Goal: Check status: Check status

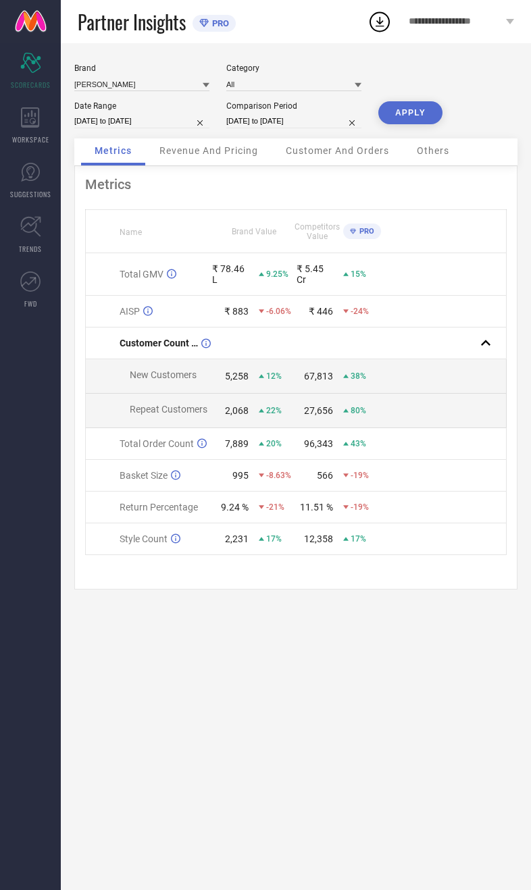
select select "8"
select select "2024"
select select "9"
select select "2024"
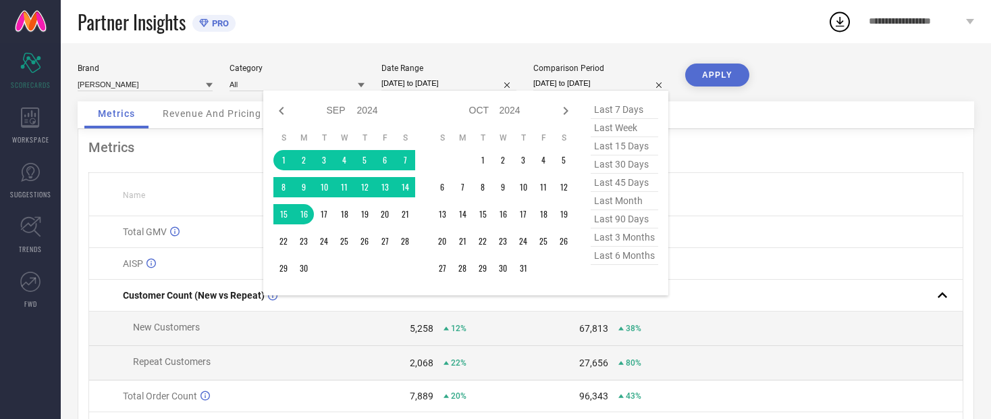
click at [276, 107] on icon at bounding box center [281, 111] width 16 height 16
select select "7"
select select "2024"
select select "8"
select select "2024"
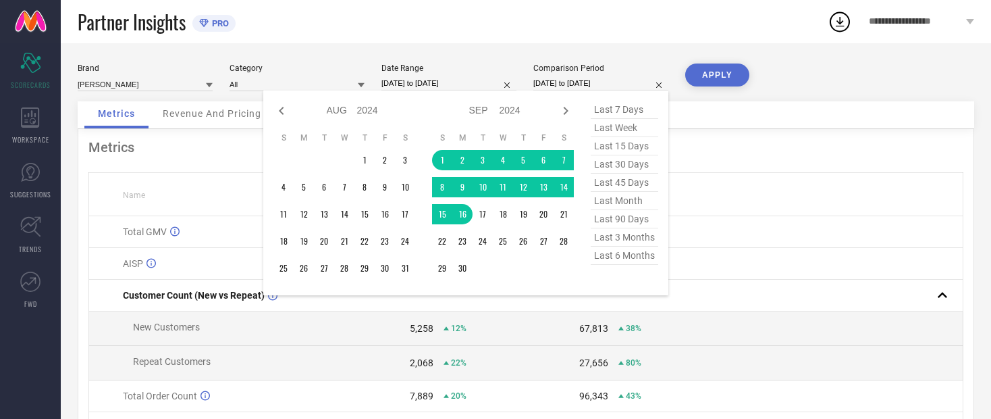
click at [285, 113] on icon at bounding box center [281, 111] width 16 height 16
select select "6"
select select "2024"
select select "7"
select select "2024"
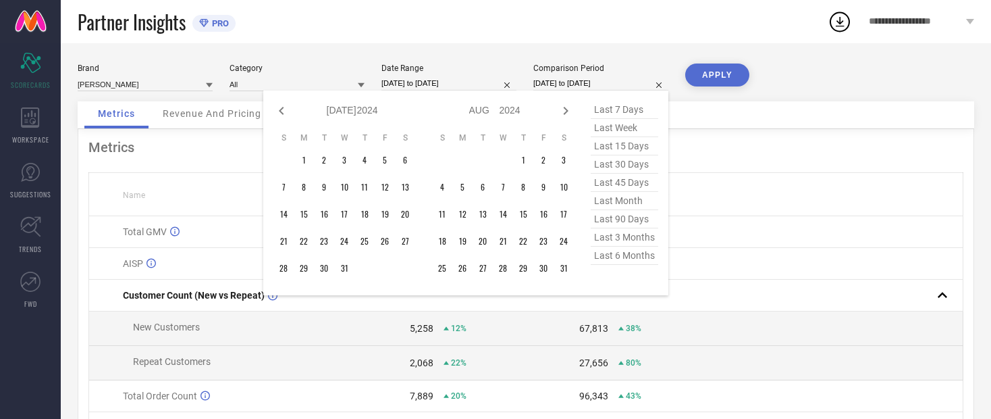
click at [277, 115] on icon at bounding box center [281, 111] width 16 height 16
select select "5"
select select "2024"
select select "6"
select select "2024"
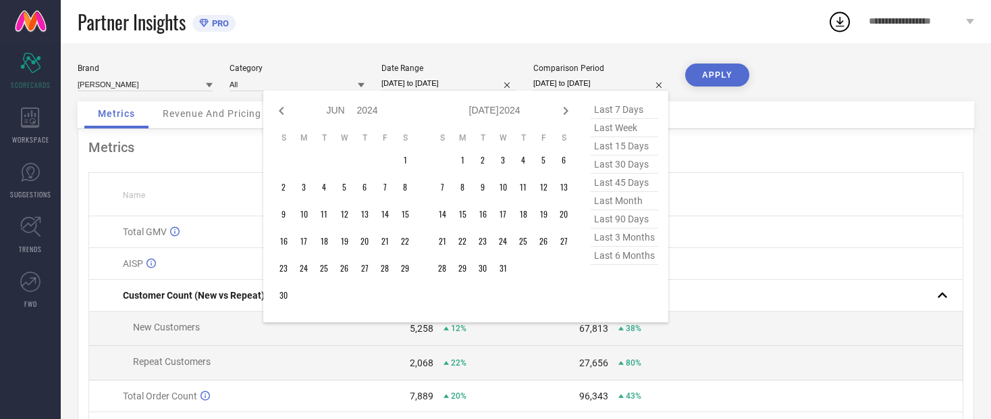
click at [281, 113] on icon at bounding box center [281, 111] width 5 height 8
select select "4"
select select "2024"
select select "5"
select select "2024"
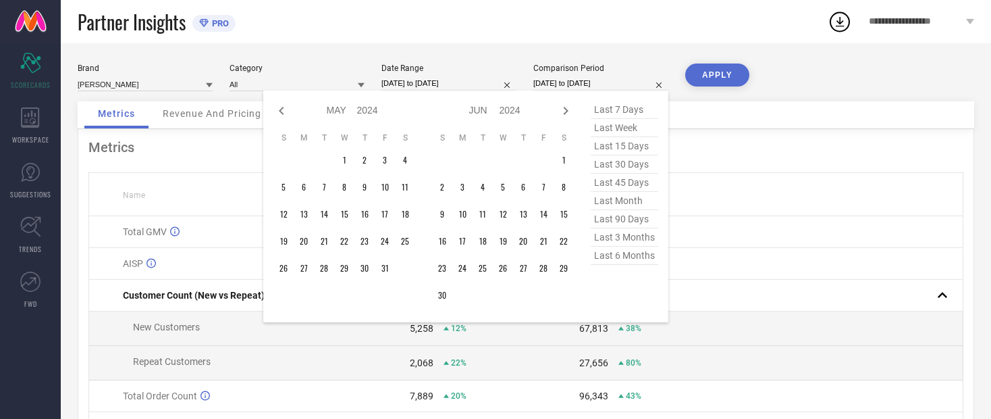
click at [282, 113] on icon at bounding box center [281, 111] width 16 height 16
select select "3"
select select "2024"
select select "4"
select select "2024"
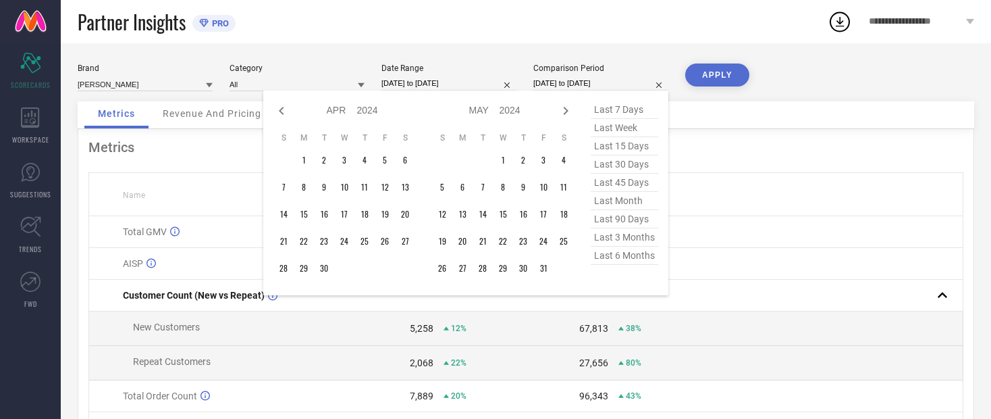
click at [283, 119] on icon at bounding box center [281, 111] width 16 height 16
select select "2"
select select "2024"
select select "3"
select select "2024"
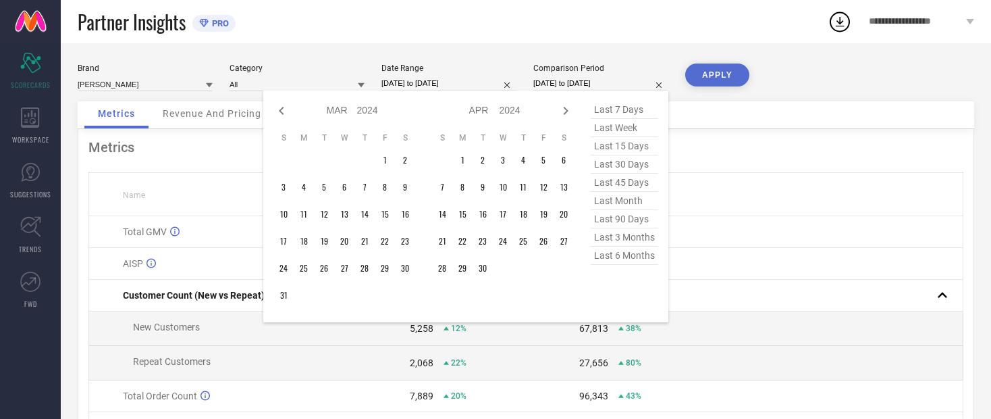
click at [288, 115] on icon at bounding box center [281, 111] width 16 height 16
select select "1"
select select "2024"
select select "2"
select select "2024"
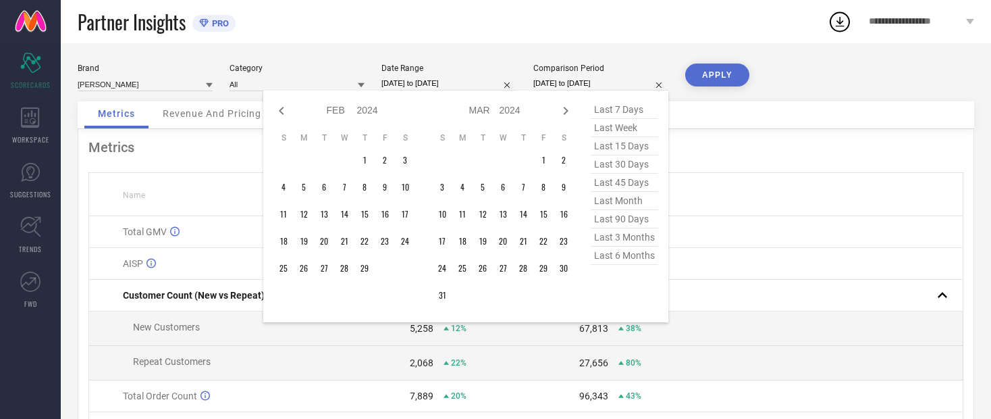
click at [287, 115] on icon at bounding box center [281, 111] width 16 height 16
select select "2024"
select select "1"
select select "2024"
click at [286, 119] on icon at bounding box center [281, 111] width 16 height 16
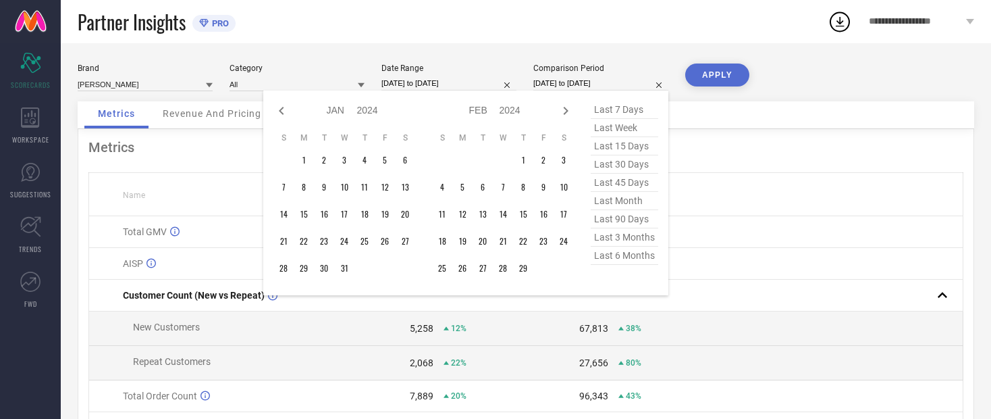
select select "11"
select select "2023"
select select "2024"
click at [284, 113] on icon at bounding box center [281, 111] width 16 height 16
select select "10"
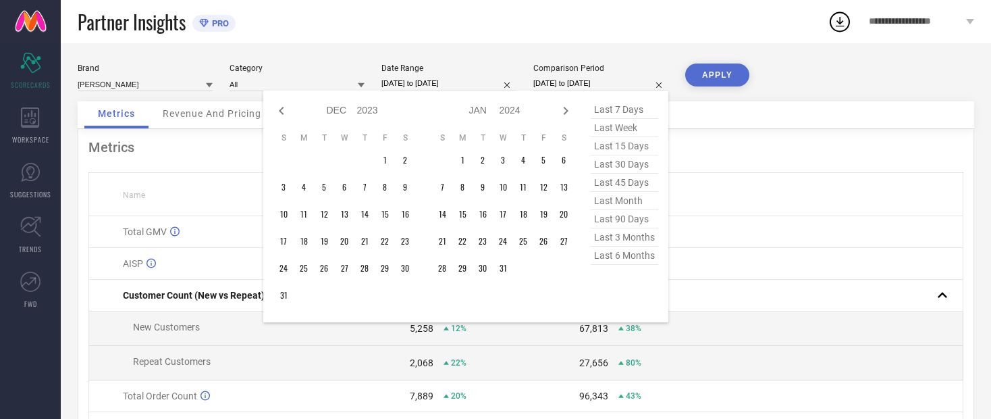
select select "2023"
select select "11"
select select "2023"
click at [284, 113] on icon at bounding box center [281, 111] width 16 height 16
select select "9"
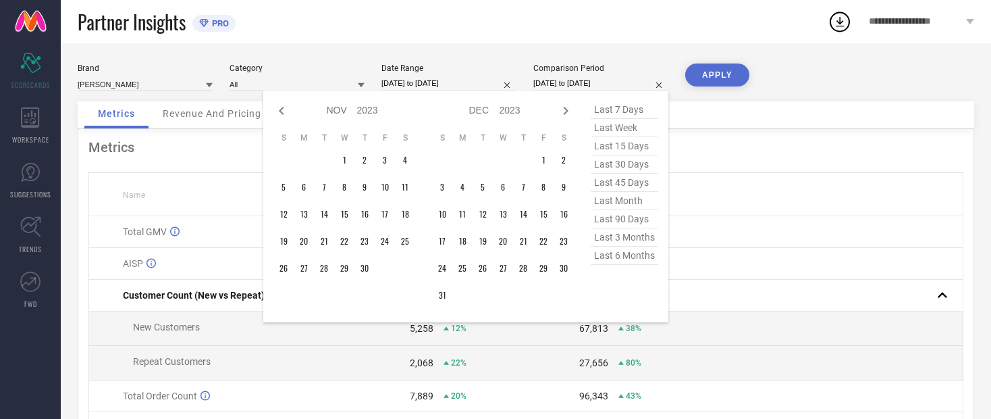
select select "2023"
select select "10"
select select "2023"
click at [288, 113] on icon at bounding box center [281, 111] width 16 height 16
select select "8"
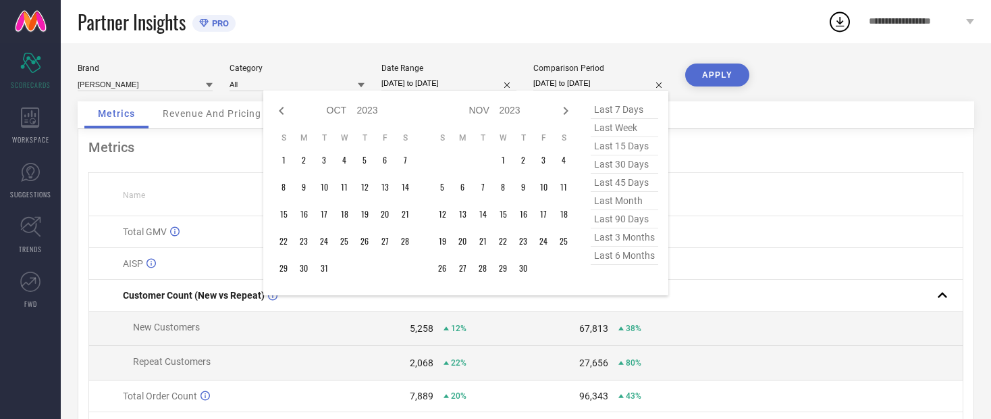
select select "2023"
select select "9"
select select "2023"
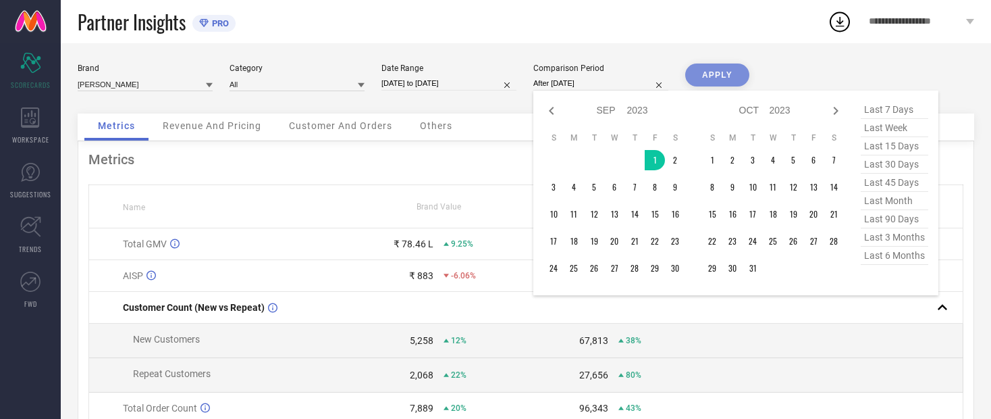
type input "[DATE] to [DATE]"
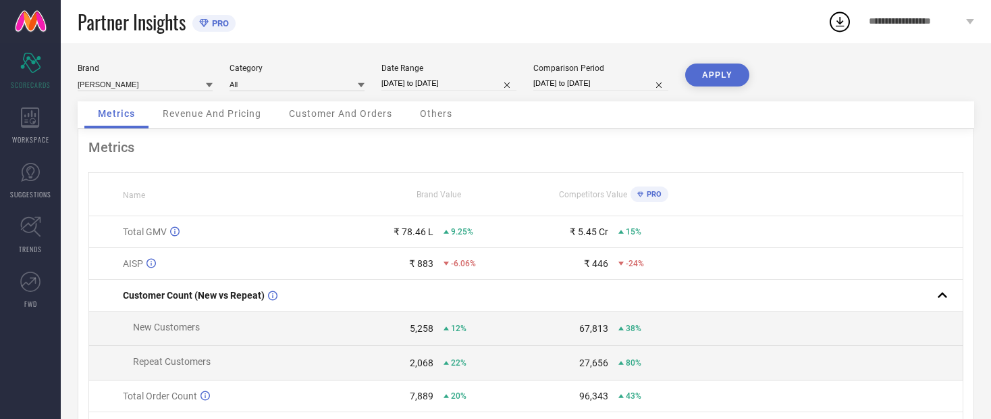
click at [530, 76] on button "APPLY" at bounding box center [717, 74] width 64 height 23
click at [136, 86] on input at bounding box center [145, 84] width 135 height 14
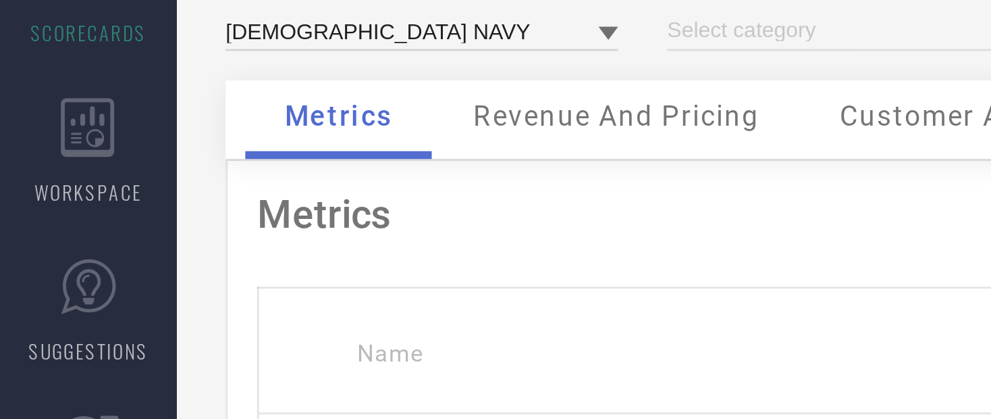
type input "All"
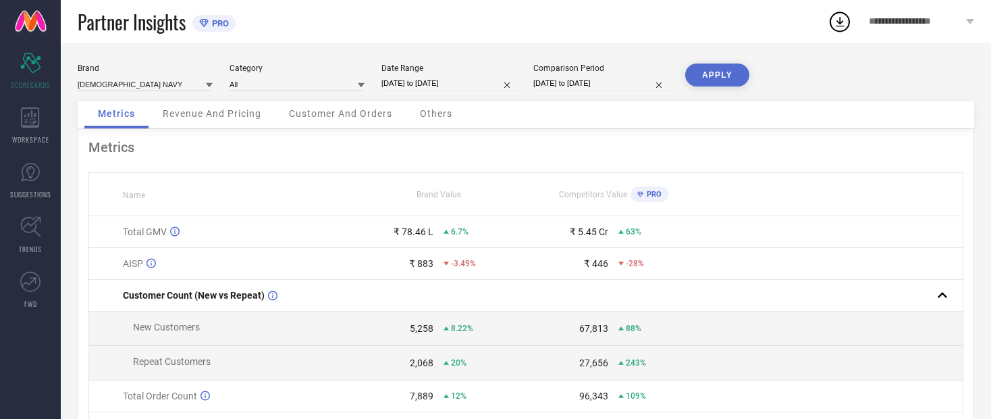
click at [530, 78] on button "APPLY" at bounding box center [717, 74] width 64 height 23
select select "8"
select select "2023"
select select "9"
select select "2023"
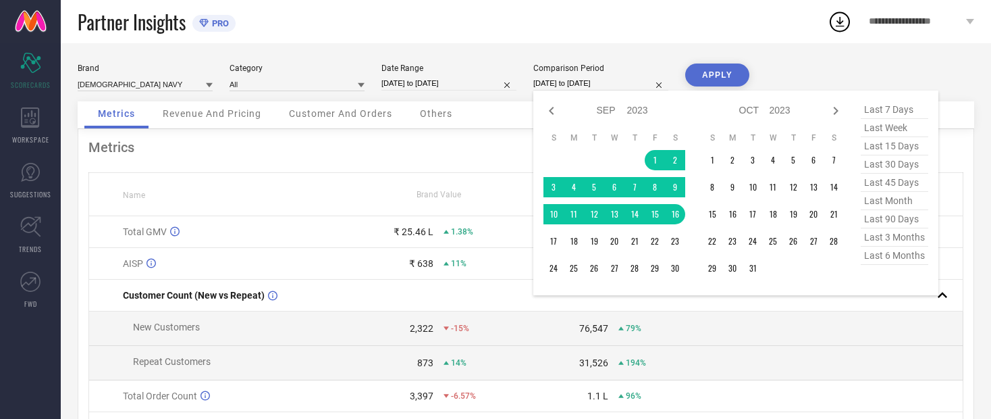
click at [530, 119] on div at bounding box center [551, 111] width 16 height 16
select select "7"
select select "2023"
select select "8"
select select "2023"
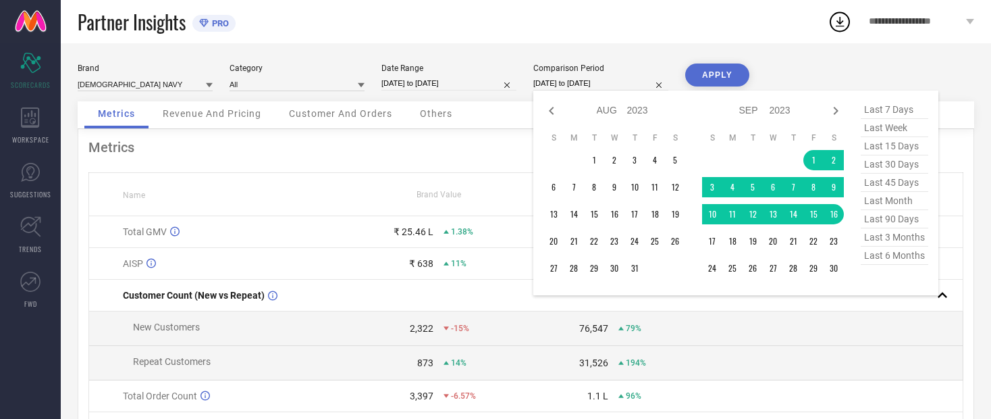
click at [530, 115] on icon at bounding box center [551, 111] width 16 height 16
select select "6"
select select "2023"
select select "7"
select select "2023"
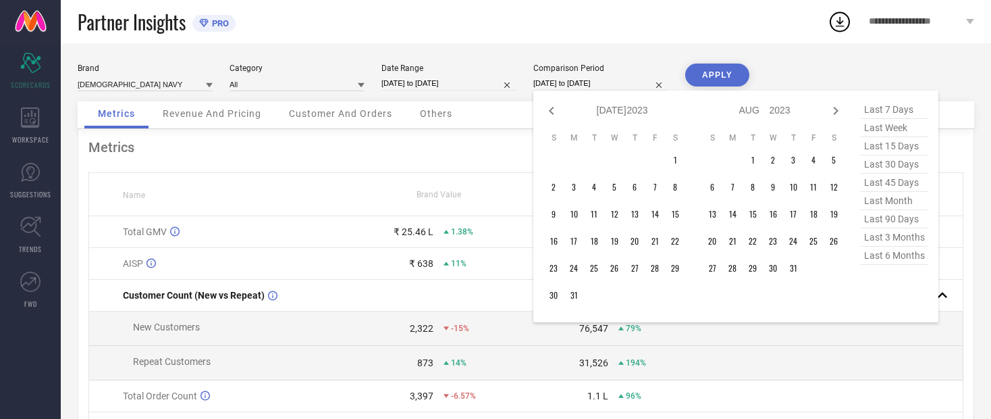
click at [530, 115] on icon at bounding box center [551, 111] width 16 height 16
select select "5"
select select "2023"
select select "6"
select select "2023"
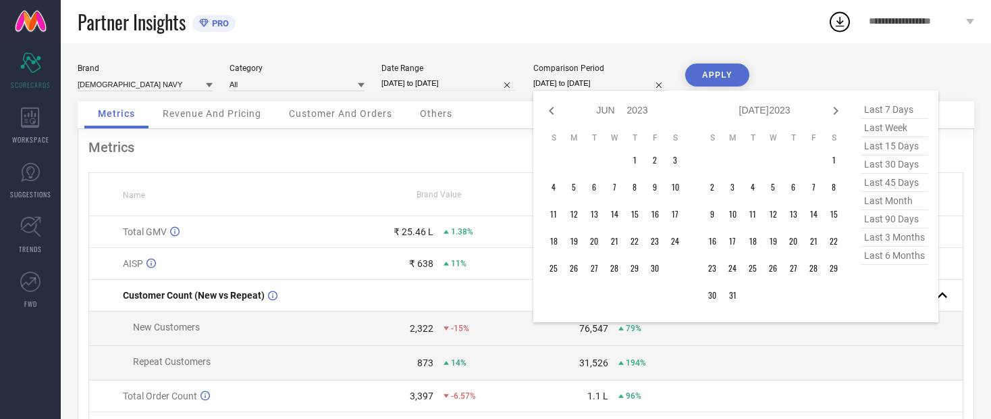
click at [530, 111] on icon at bounding box center [551, 111] width 16 height 16
select select "4"
select select "2023"
select select "5"
select select "2023"
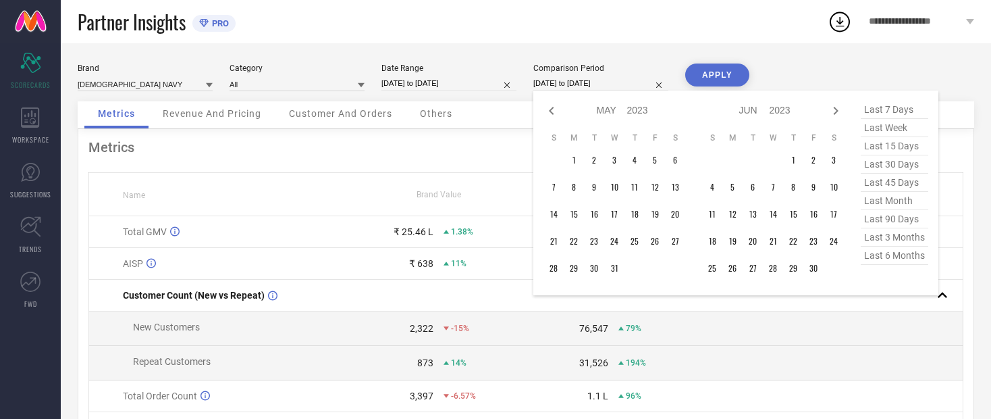
click at [530, 109] on icon at bounding box center [551, 111] width 16 height 16
select select "3"
select select "2023"
select select "4"
select select "2023"
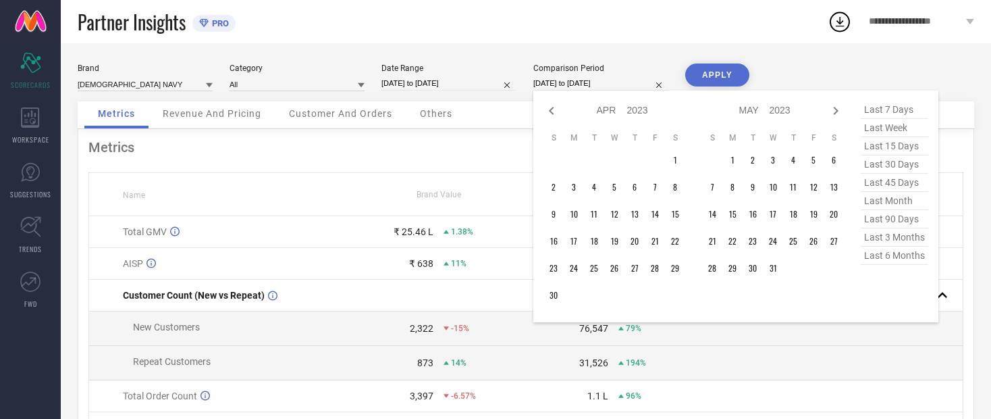
click at [530, 111] on icon at bounding box center [551, 111] width 16 height 16
select select "2"
select select "2023"
select select "3"
select select "2023"
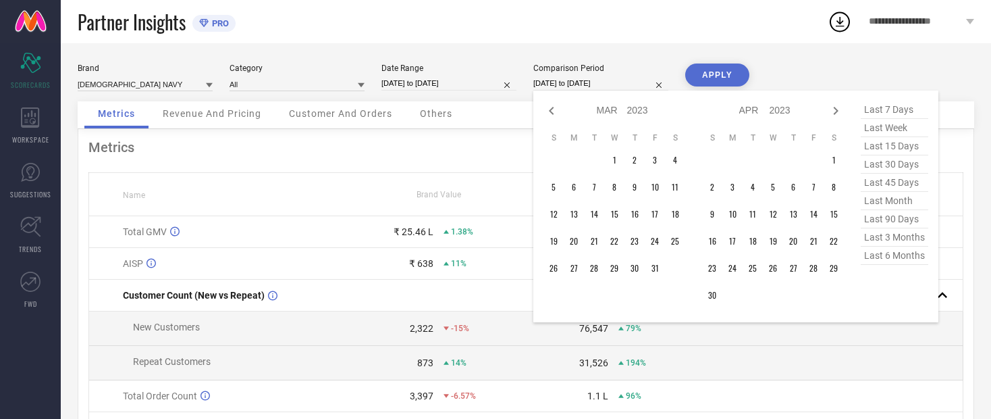
click at [530, 117] on icon at bounding box center [551, 111] width 16 height 16
select select "1"
select select "2023"
select select "2"
select select "2023"
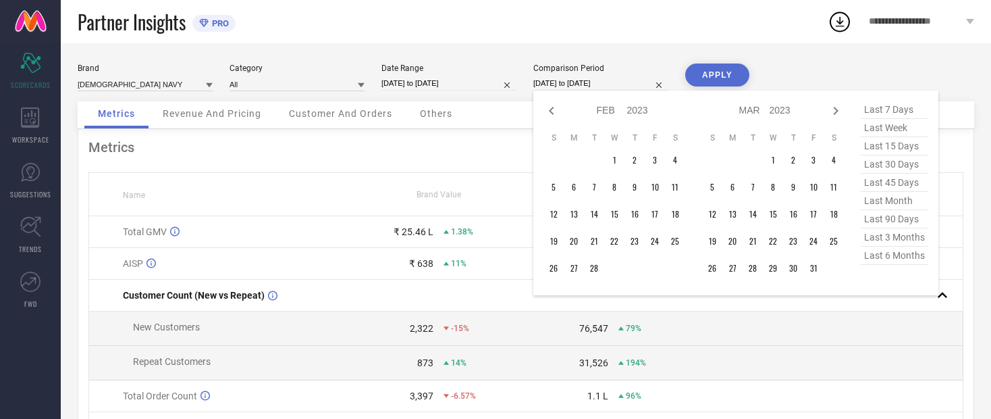
click at [530, 107] on icon at bounding box center [551, 111] width 16 height 16
select select "2023"
select select "1"
select select "2023"
click at [530, 113] on icon at bounding box center [551, 111] width 16 height 16
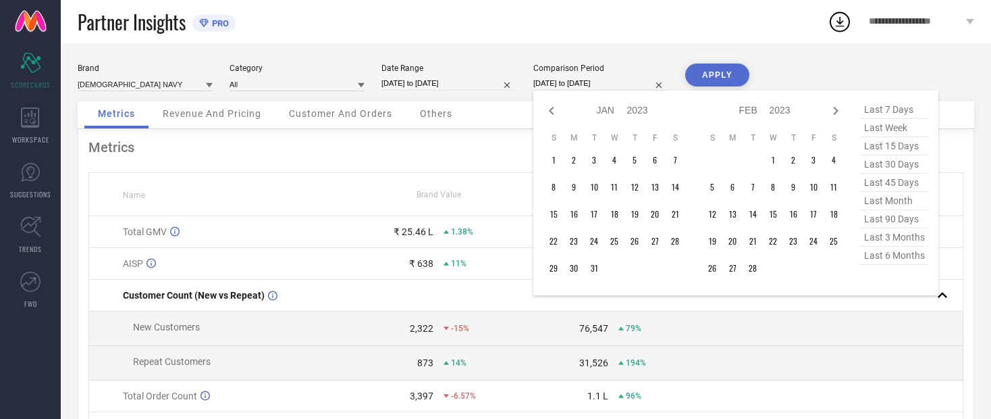
select select "11"
select select "2022"
select select "2023"
click at [530, 110] on icon at bounding box center [551, 111] width 16 height 16
select select "10"
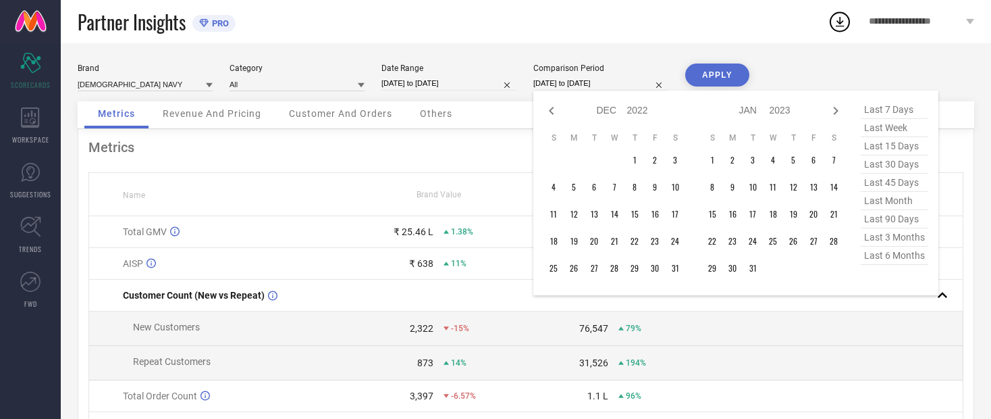
select select "2022"
select select "11"
select select "2022"
click at [530, 110] on icon at bounding box center [551, 111] width 16 height 16
select select "9"
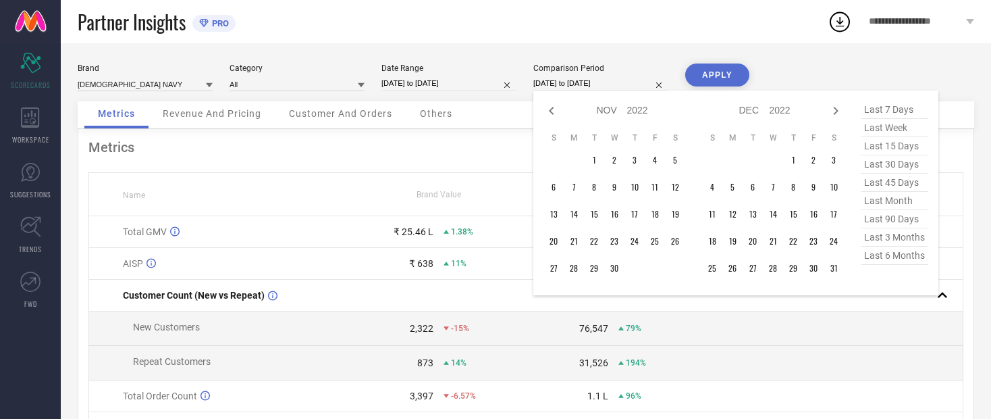
select select "2022"
select select "10"
select select "2022"
click at [530, 87] on input "[DATE] to [DATE]" at bounding box center [600, 83] width 135 height 14
click at [530, 119] on div at bounding box center [551, 111] width 16 height 16
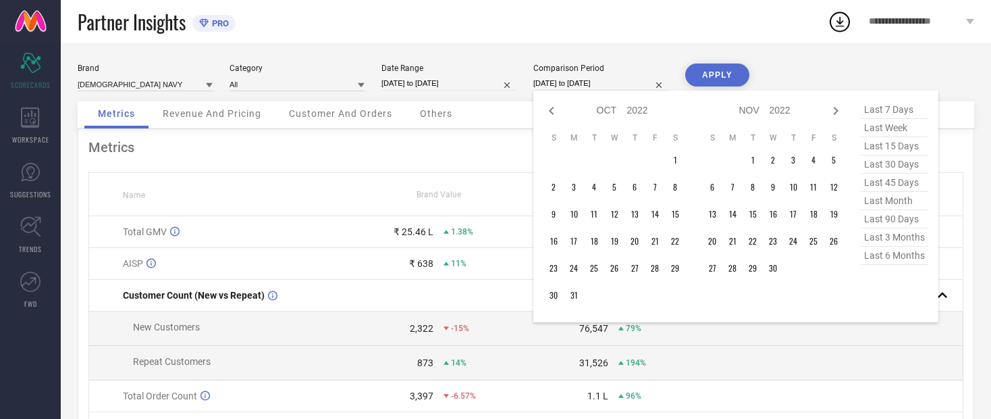
select select "8"
select select "2022"
select select "9"
select select "2022"
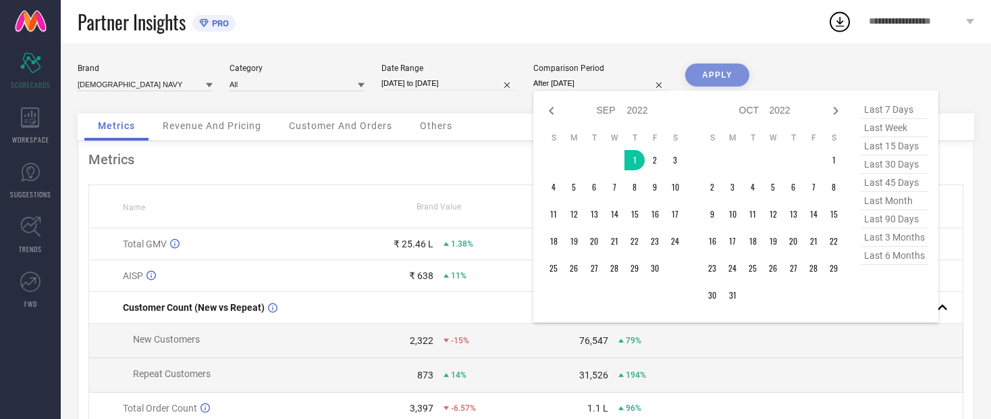
type input "[DATE] to [DATE]"
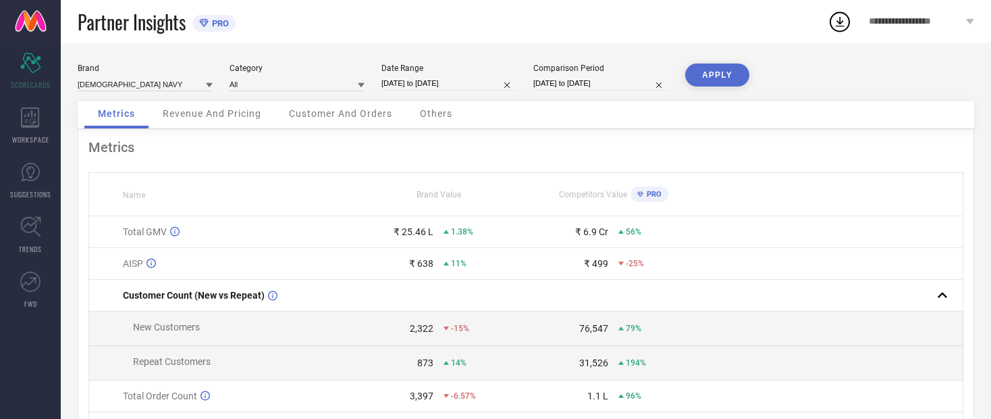
click at [530, 86] on button "APPLY" at bounding box center [717, 74] width 64 height 23
click at [116, 78] on input at bounding box center [145, 84] width 135 height 14
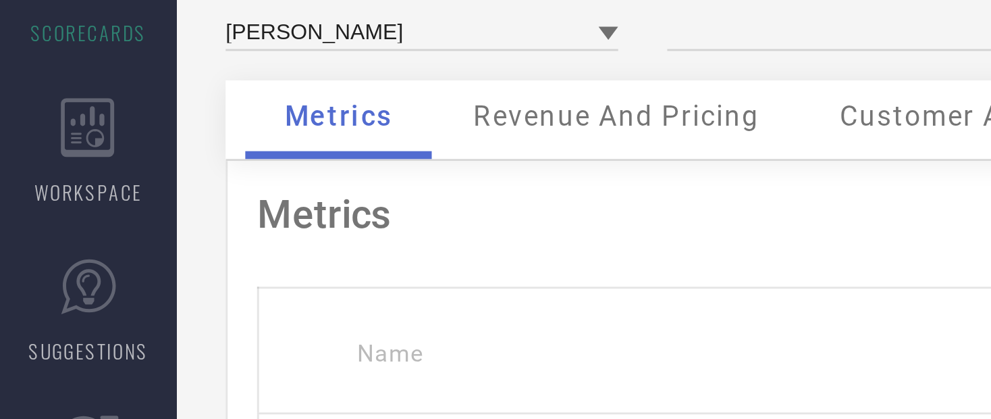
type input "All"
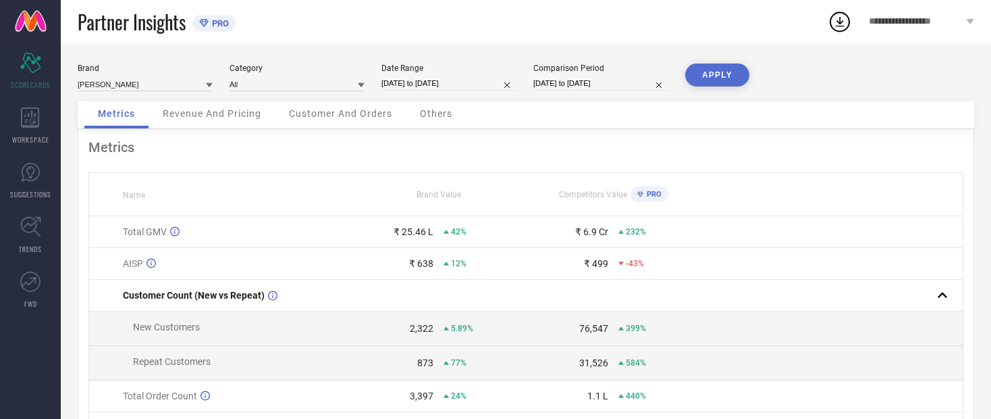
click at [530, 84] on button "APPLY" at bounding box center [717, 74] width 64 height 23
select select "8"
select select "2022"
select select "9"
select select "2022"
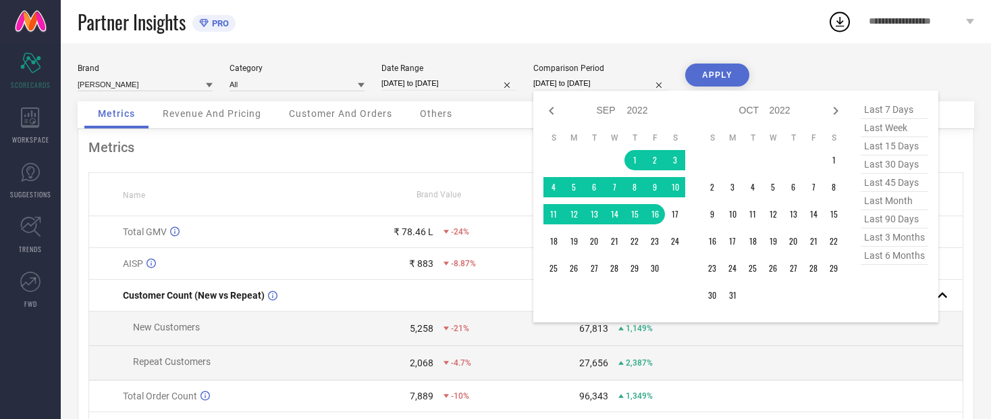
click at [530, 119] on icon at bounding box center [836, 111] width 16 height 16
select select "9"
select select "2022"
select select "10"
select select "2022"
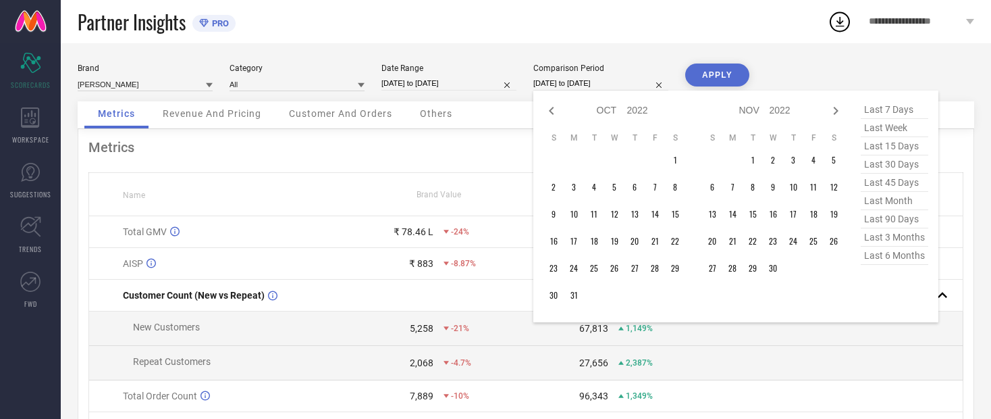
click at [530, 119] on icon at bounding box center [836, 111] width 16 height 16
select select "10"
select select "2022"
select select "11"
select select "2022"
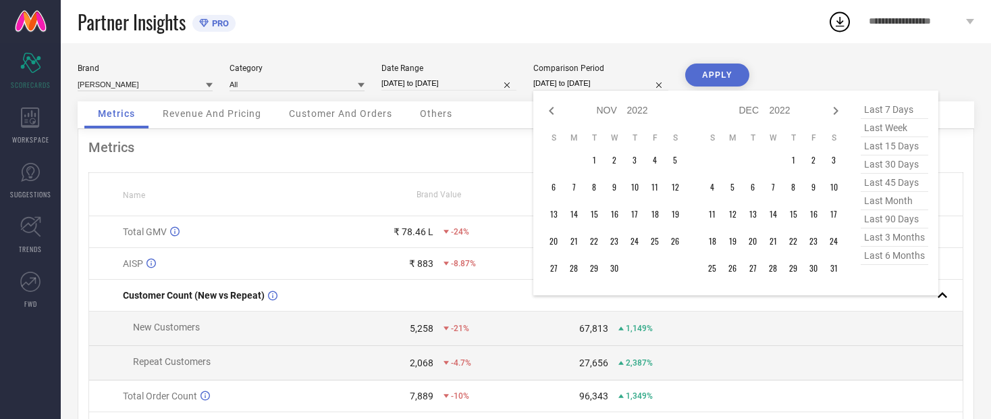
click at [530, 119] on icon at bounding box center [551, 111] width 16 height 16
select select "9"
select select "2022"
select select "10"
select select "2022"
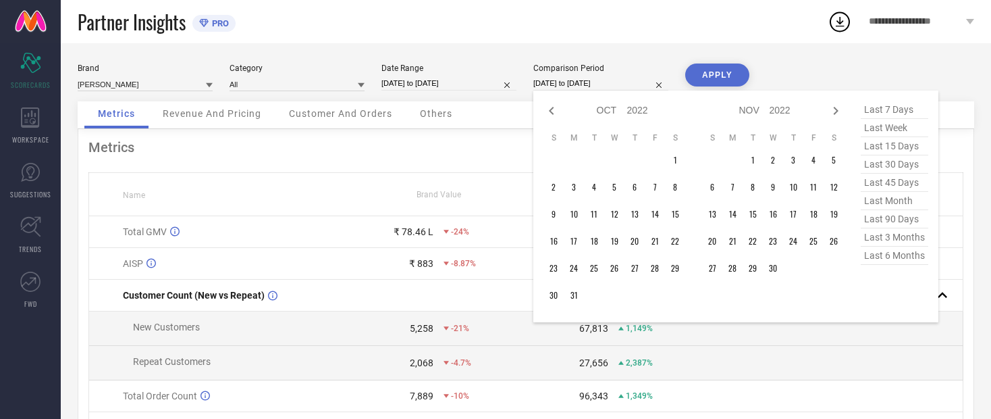
click at [530, 114] on icon at bounding box center [551, 111] width 16 height 16
select select "8"
select select "2022"
select select "9"
select select "2022"
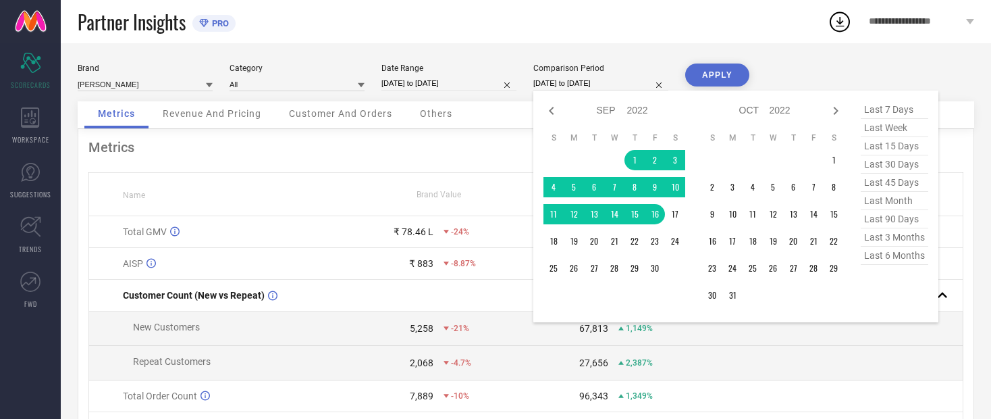
click at [530, 113] on icon at bounding box center [551, 111] width 16 height 16
select select "7"
select select "2022"
select select "8"
select select "2022"
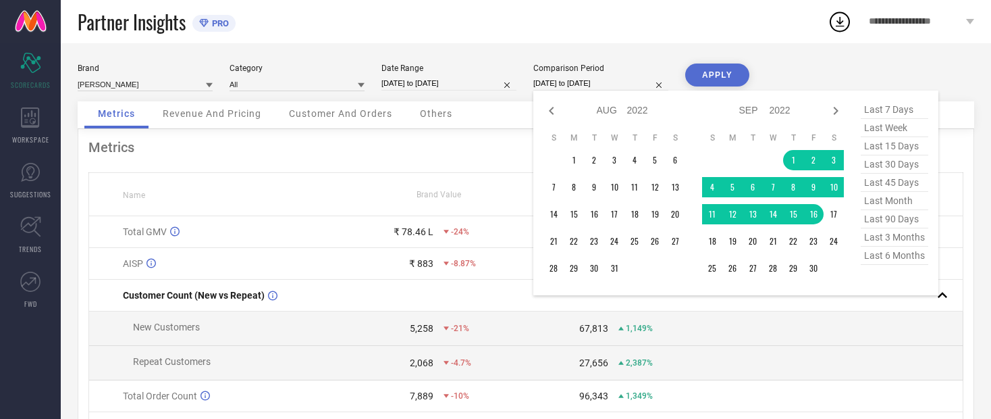
click at [530, 113] on div "Jan Feb Mar Apr May Jun [DATE] Aug Sep Oct Nov [DATE] 2013 2014 2015 2016 2017 …" at bounding box center [623, 111] width 126 height 20
click at [530, 119] on icon at bounding box center [551, 111] width 16 height 16
select select "6"
select select "2022"
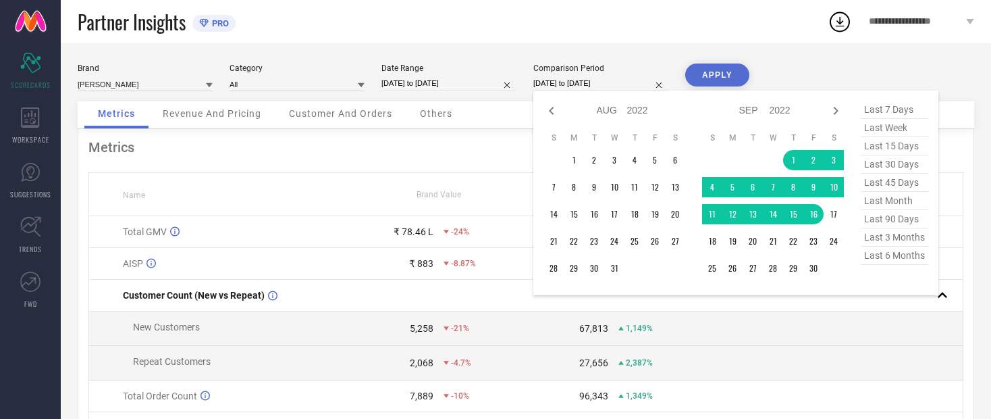
select select "7"
select select "2022"
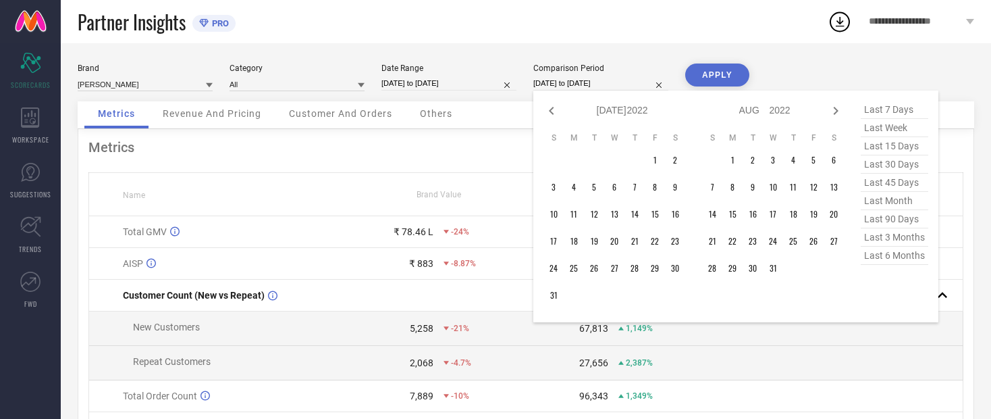
click at [530, 117] on icon at bounding box center [551, 111] width 16 height 16
select select "5"
select select "2022"
select select "6"
select select "2022"
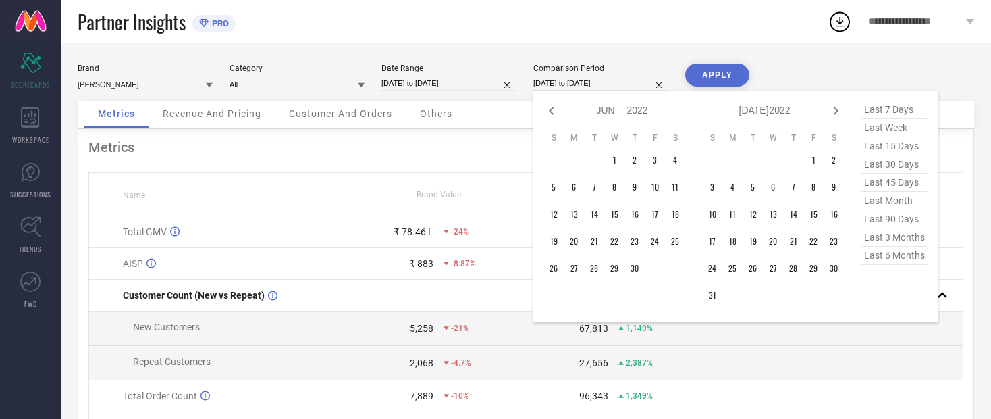
click at [530, 111] on icon at bounding box center [551, 111] width 16 height 16
select select "4"
select select "2022"
select select "5"
select select "2022"
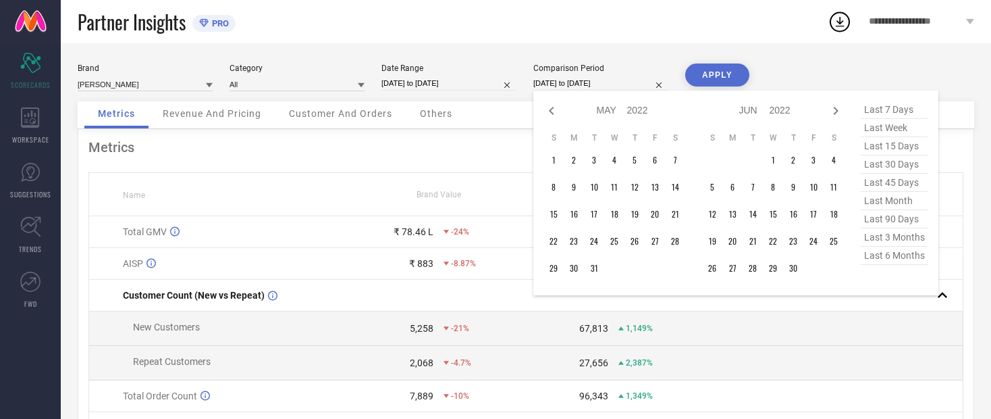
click at [530, 113] on icon at bounding box center [551, 111] width 16 height 16
select select "3"
select select "2022"
select select "4"
select select "2022"
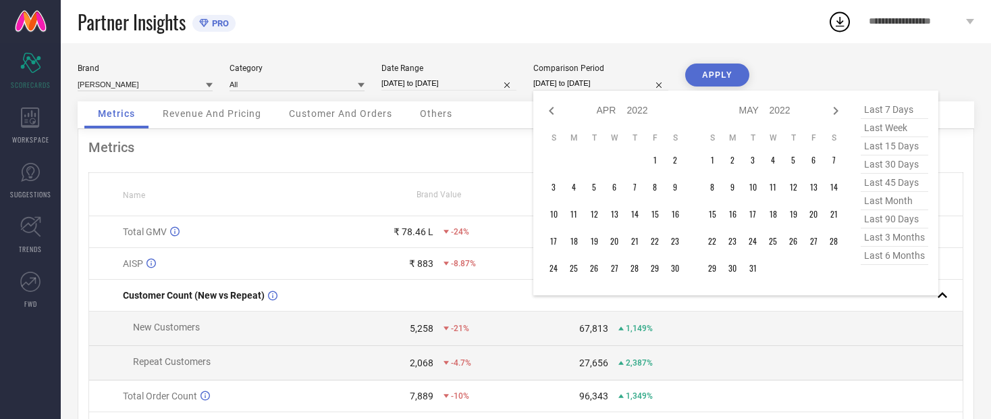
click at [530, 114] on icon at bounding box center [551, 111] width 16 height 16
select select "2"
select select "2022"
select select "3"
select select "2022"
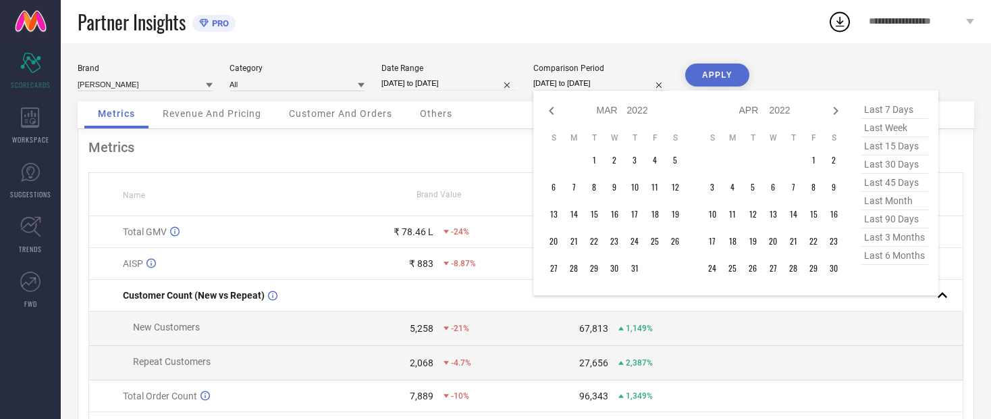
click at [530, 111] on icon at bounding box center [551, 111] width 5 height 8
select select "1"
select select "2022"
select select "2"
select select "2022"
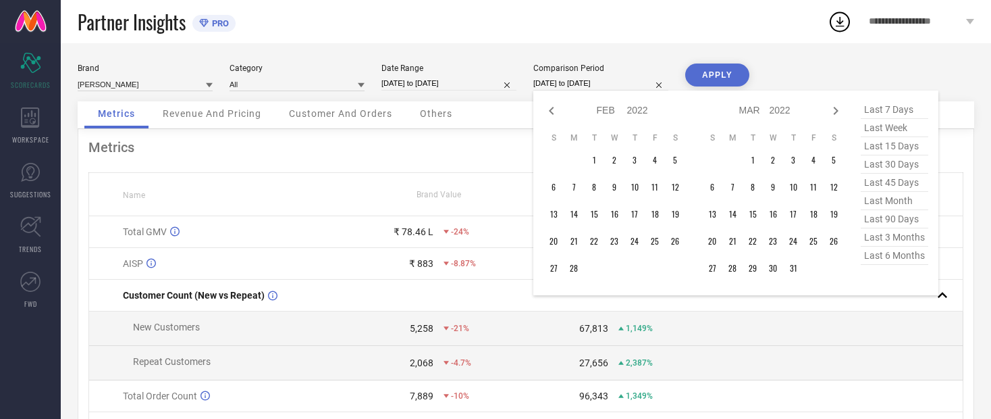
click at [530, 111] on icon at bounding box center [551, 111] width 16 height 16
select select "2022"
select select "1"
select select "2022"
click at [530, 106] on icon at bounding box center [551, 111] width 16 height 16
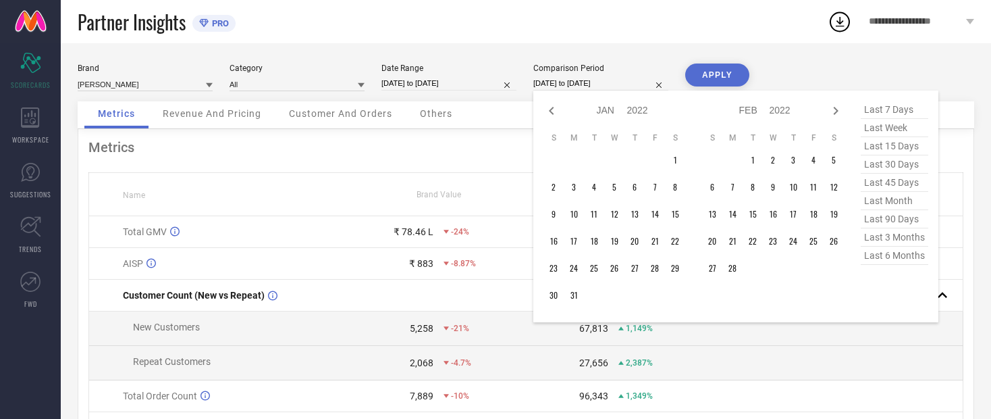
select select "11"
select select "2021"
select select "2022"
click at [530, 109] on icon at bounding box center [551, 111] width 16 height 16
select select "10"
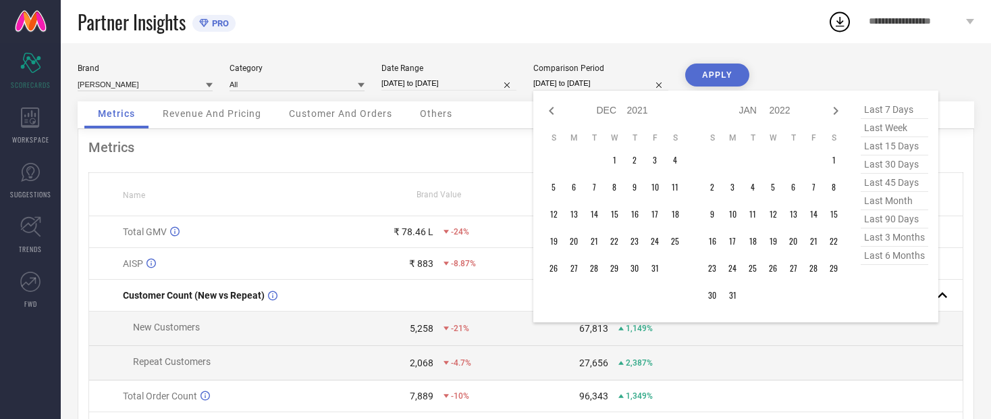
select select "2021"
select select "11"
select select "2021"
click at [530, 107] on icon at bounding box center [551, 111] width 16 height 16
select select "9"
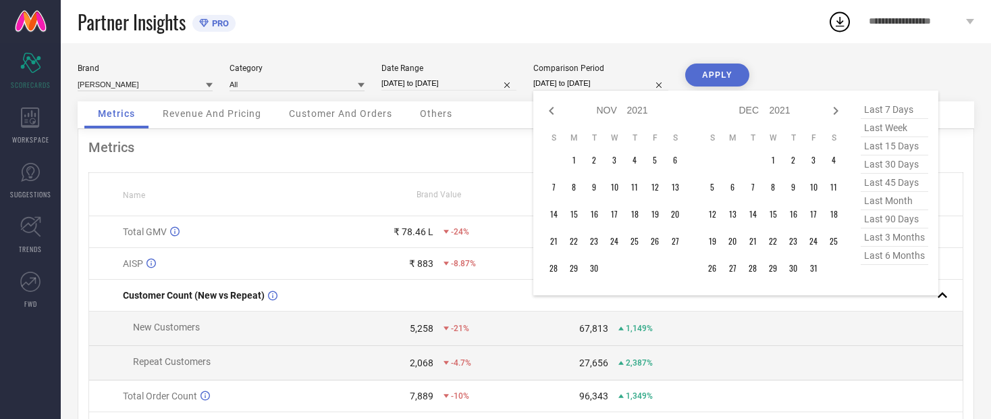
select select "2021"
select select "10"
select select "2021"
click at [530, 114] on icon at bounding box center [551, 111] width 5 height 8
select select "8"
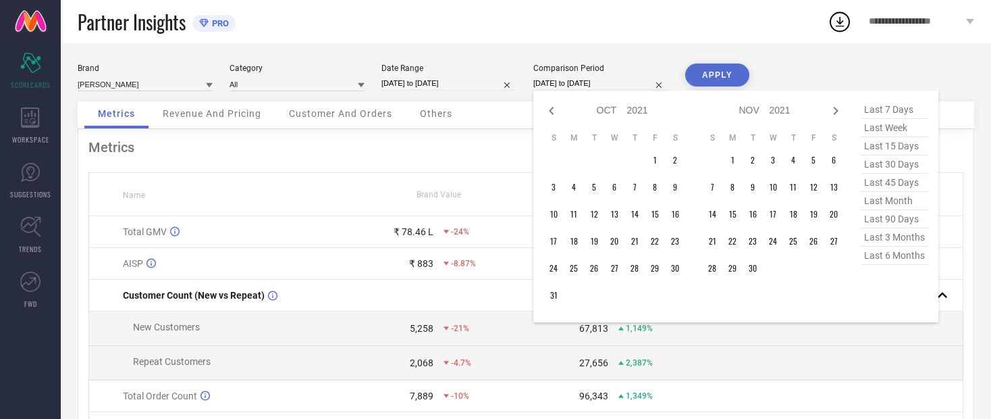
select select "2021"
select select "9"
select select "2021"
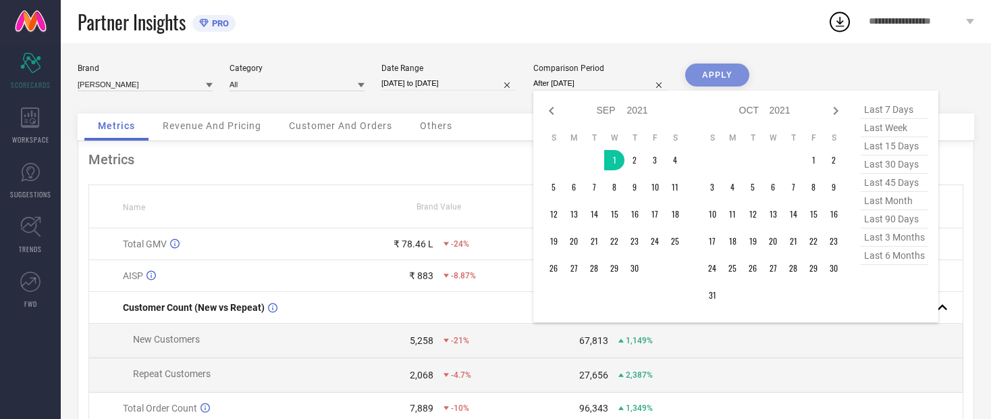
type input "[DATE] to [DATE]"
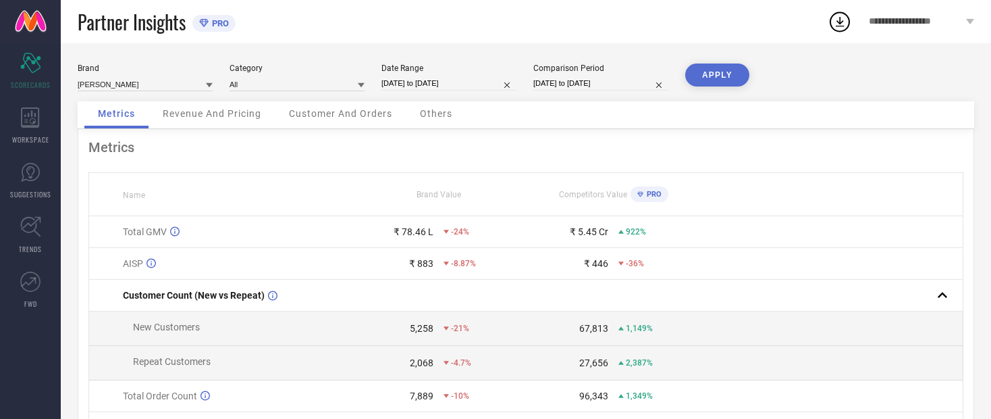
click at [530, 83] on button "APPLY" at bounding box center [717, 74] width 64 height 23
click at [530, 71] on div "Comparison Period" at bounding box center [600, 67] width 135 height 9
select select "8"
select select "2021"
select select "9"
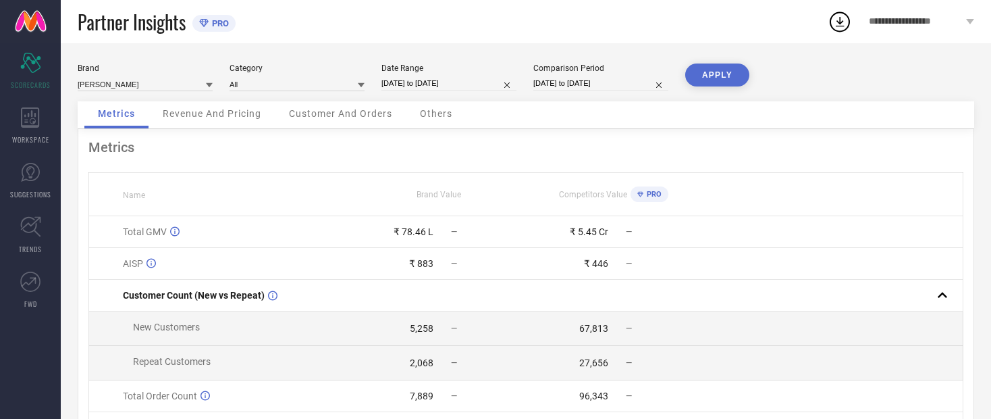
select select "2021"
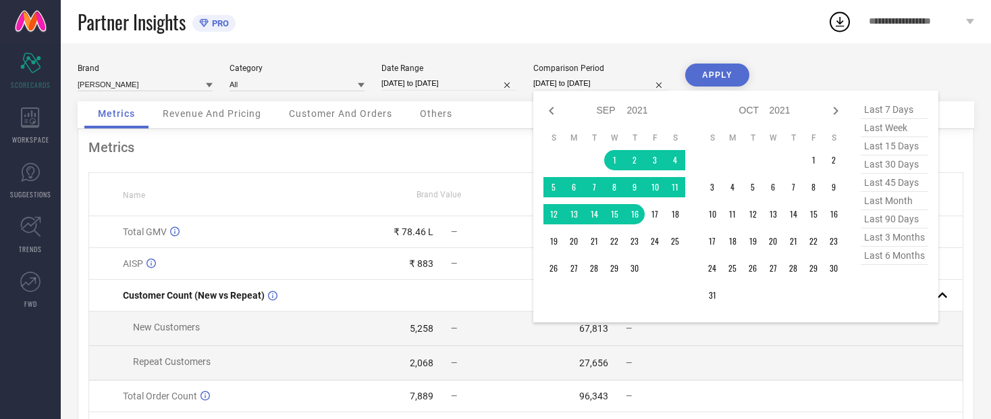
click at [530, 149] on span "last 15 days" at bounding box center [895, 146] width 68 height 18
type input "[DATE] to [DATE]"
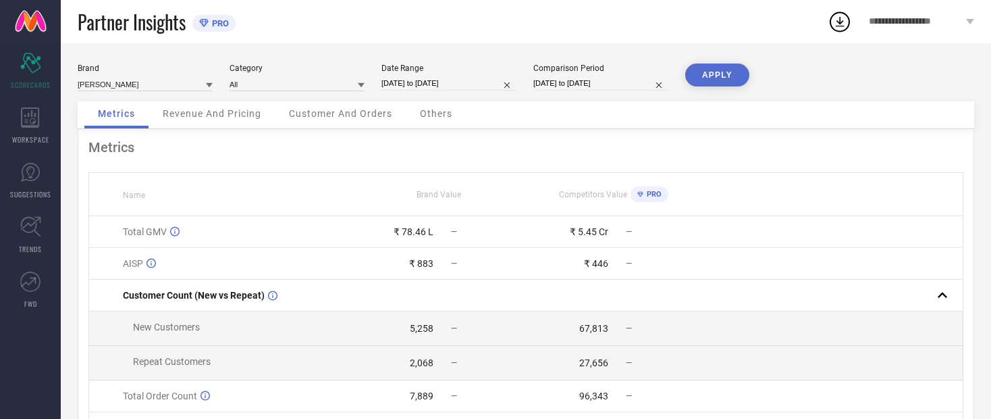
select select "8"
select select "2025"
select select "9"
select select "2025"
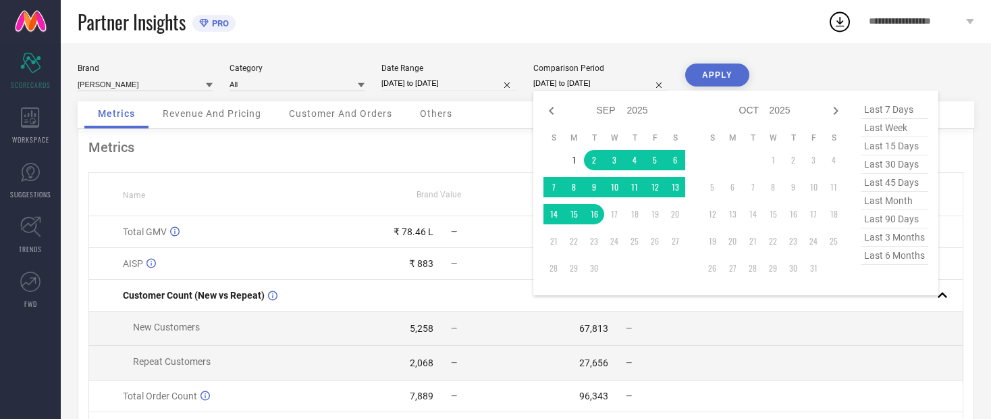
click at [530, 109] on icon at bounding box center [551, 111] width 16 height 16
select select "7"
select select "2025"
select select "8"
select select "2025"
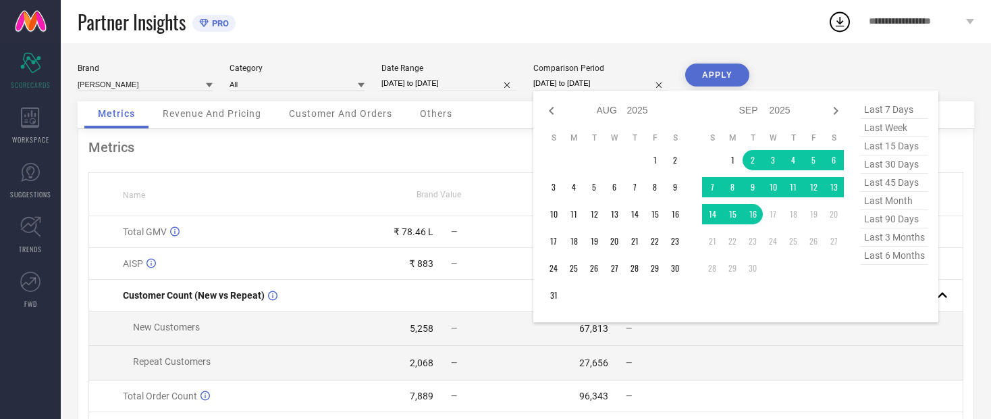
click at [530, 109] on icon at bounding box center [551, 111] width 16 height 16
select select "6"
select select "2025"
select select "7"
select select "2025"
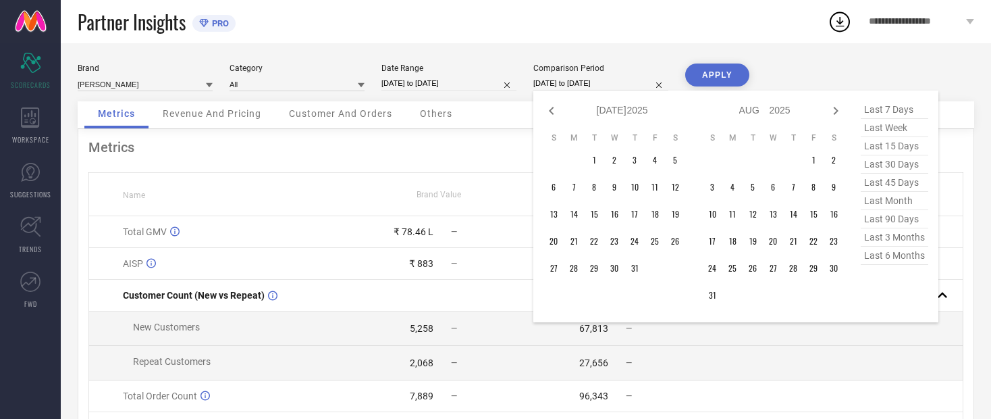
click at [530, 113] on icon at bounding box center [551, 111] width 16 height 16
select select "5"
select select "2025"
select select "6"
select select "2025"
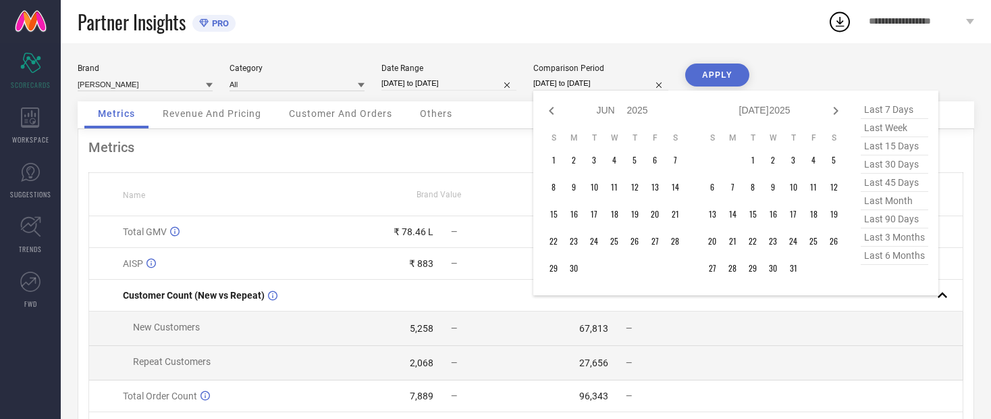
click at [530, 117] on icon at bounding box center [551, 111] width 16 height 16
select select "4"
select select "2025"
select select "5"
select select "2025"
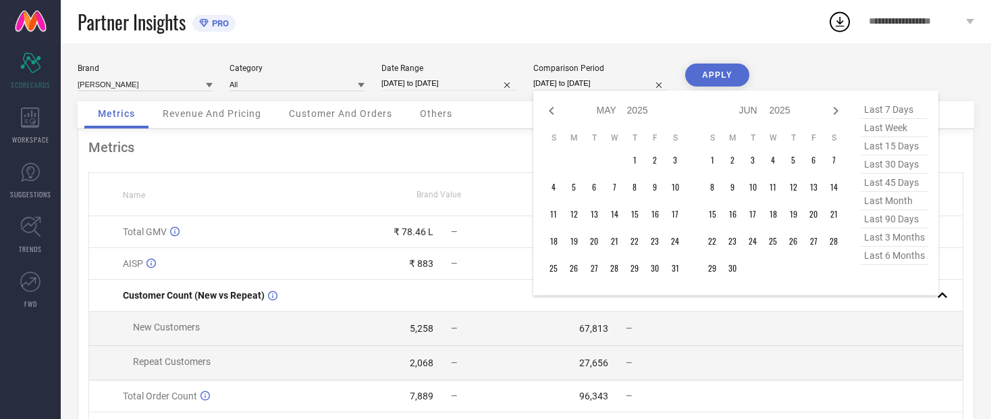
click at [530, 113] on icon at bounding box center [551, 111] width 16 height 16
select select "3"
select select "2025"
select select "4"
select select "2025"
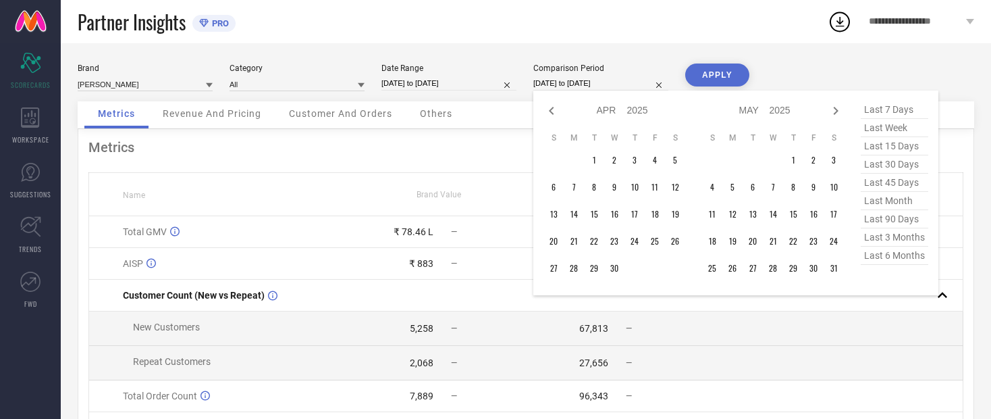
click at [530, 111] on icon at bounding box center [551, 111] width 5 height 8
click at [530, 107] on icon at bounding box center [551, 111] width 16 height 16
click at [530, 109] on icon at bounding box center [551, 111] width 16 height 16
click at [530, 115] on icon at bounding box center [551, 111] width 16 height 16
click at [530, 111] on icon at bounding box center [551, 111] width 16 height 16
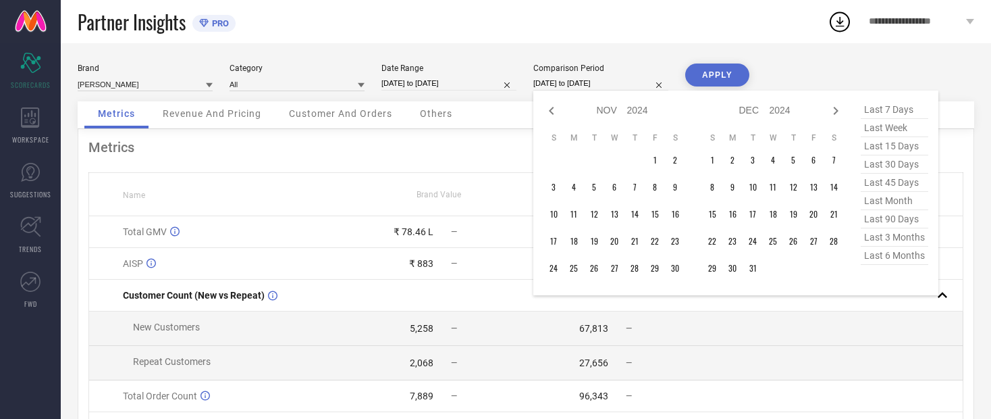
click at [530, 111] on icon at bounding box center [551, 111] width 16 height 16
click at [530, 107] on icon at bounding box center [551, 111] width 16 height 16
click at [530, 105] on icon at bounding box center [551, 111] width 16 height 16
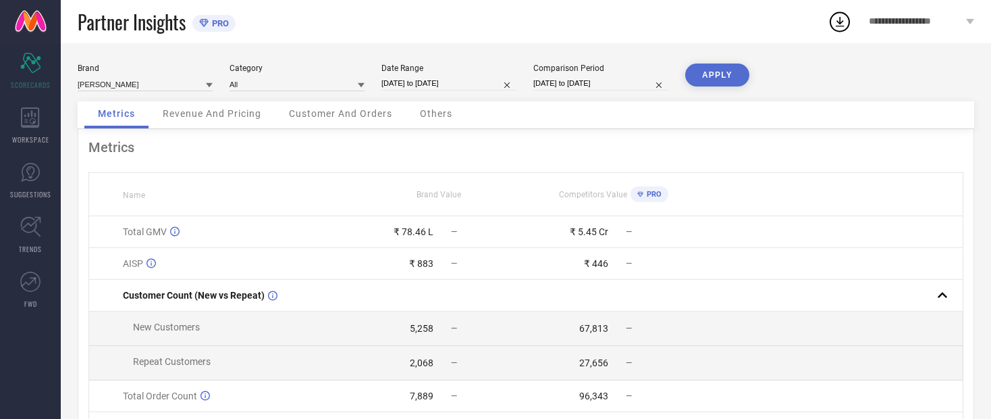
click at [530, 79] on button "APPLY" at bounding box center [717, 74] width 64 height 23
